Goal: Transaction & Acquisition: Purchase product/service

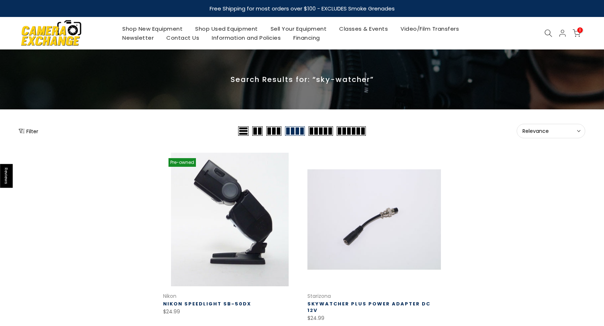
click at [169, 29] on link "Shop New Equipment" at bounding box center [152, 28] width 73 height 9
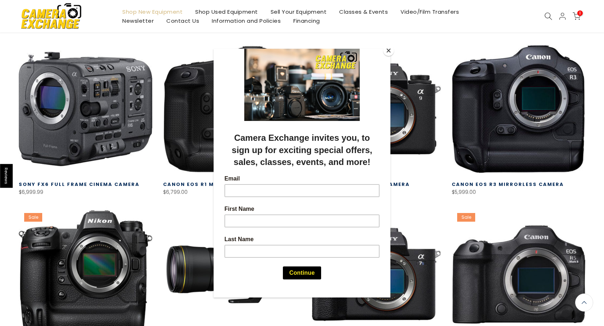
scroll to position [120, 0]
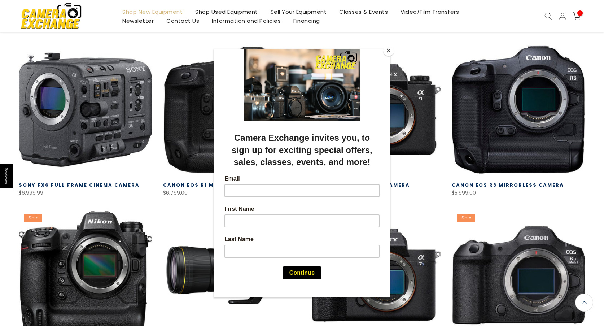
click at [388, 51] on button "Close" at bounding box center [388, 50] width 11 height 11
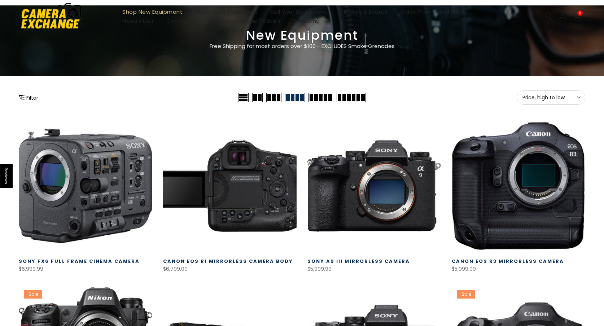
scroll to position [0, 0]
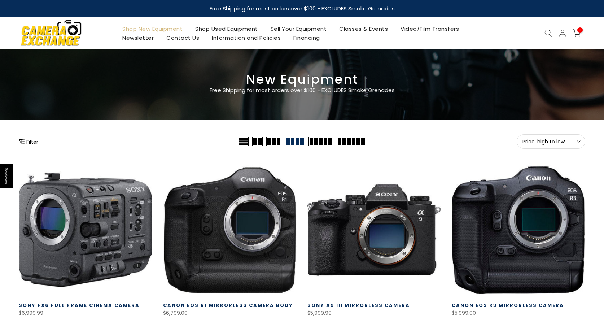
click at [547, 32] on icon at bounding box center [549, 33] width 8 height 8
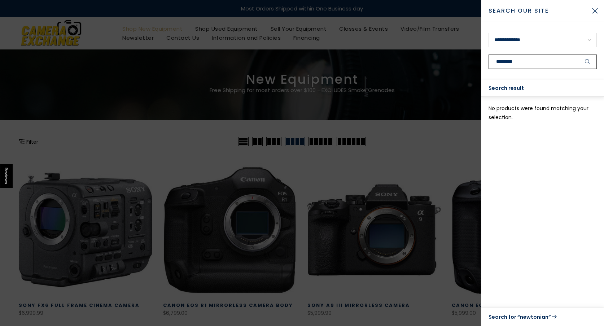
drag, startPoint x: 528, startPoint y: 62, endPoint x: 480, endPoint y: 65, distance: 47.7
click at [480, 65] on body "Reviews Skip to content Free Shipping for most orders over $100 - EXCLUDES Smok…" at bounding box center [302, 163] width 604 height 326
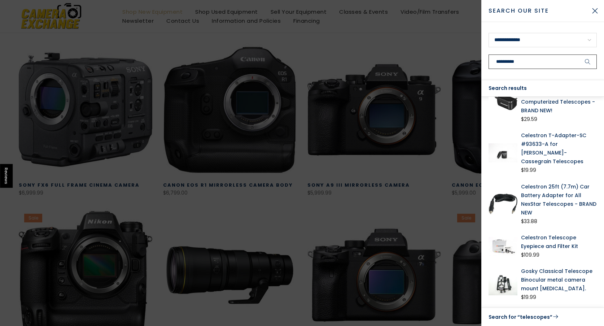
scroll to position [121, 0]
type input "**********"
click at [541, 274] on link "Gosky Classical Telescope Binocular metal camera mount [MEDICAL_DATA]." at bounding box center [559, 280] width 76 height 26
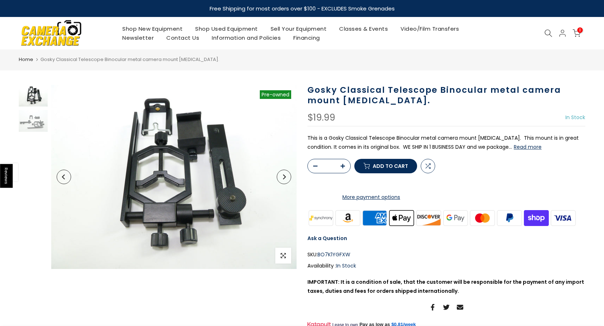
click at [284, 178] on icon "Next" at bounding box center [284, 176] width 3 height 5
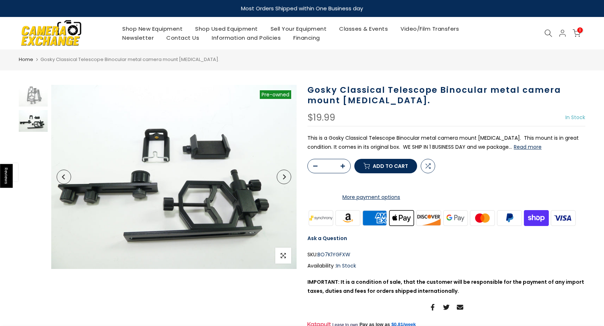
click at [284, 178] on icon "Next" at bounding box center [284, 176] width 3 height 5
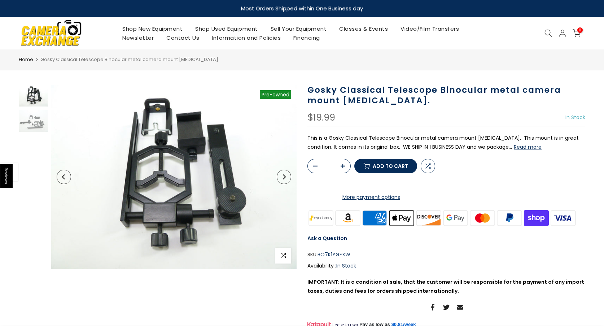
click at [284, 178] on icon "Next" at bounding box center [284, 176] width 3 height 5
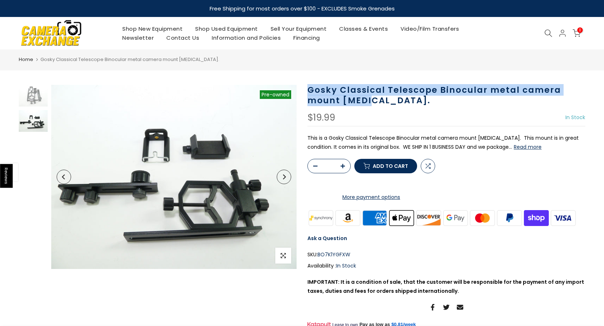
drag, startPoint x: 307, startPoint y: 90, endPoint x: 367, endPoint y: 101, distance: 60.5
click at [367, 101] on div "Gosky Classical Telescope Binocular metal camera mount stent. $19.99 In Stock P…" at bounding box center [446, 211] width 289 height 252
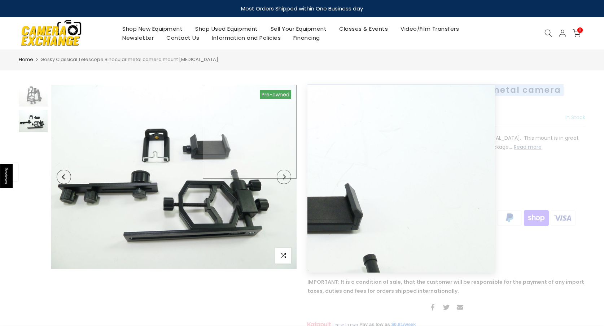
copy h1 "Gosky Classical Telescope Binocular metal camera mount stent"
